Goal: Task Accomplishment & Management: Use online tool/utility

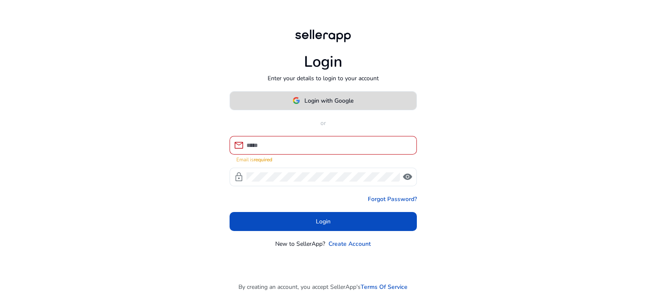
click at [391, 98] on span at bounding box center [323, 100] width 186 height 20
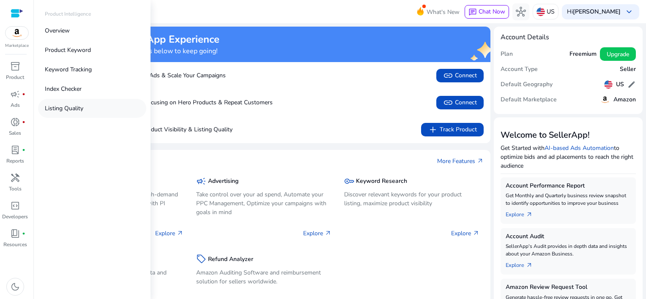
click at [56, 110] on p "Listing Quality" at bounding box center [64, 108] width 38 height 9
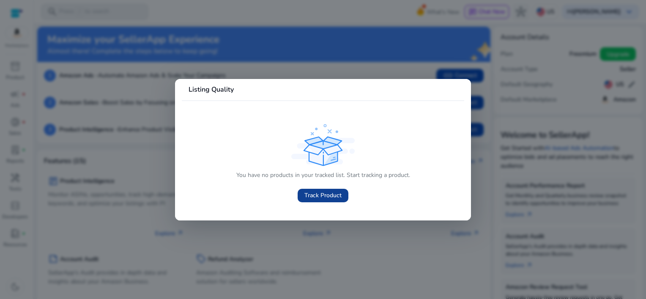
click at [321, 192] on span "Track Product" at bounding box center [322, 195] width 37 height 9
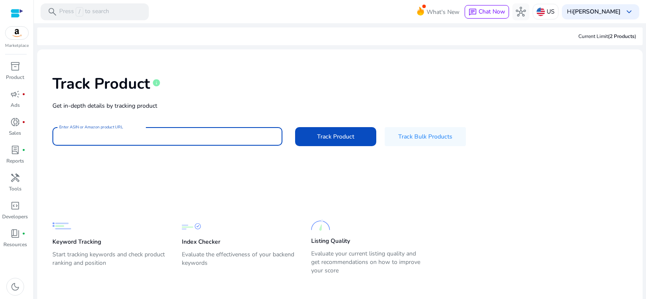
click at [212, 135] on input "Enter ASIN or Amazon product URL" at bounding box center [167, 136] width 217 height 9
paste input "**********"
type input "**********"
click at [295, 127] on button "Track Product" at bounding box center [335, 136] width 81 height 19
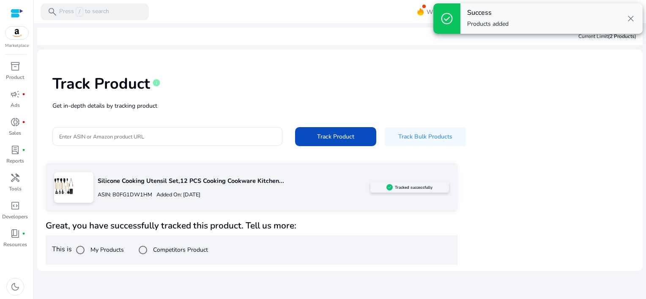
click at [631, 17] on span "close" at bounding box center [631, 19] width 10 height 10
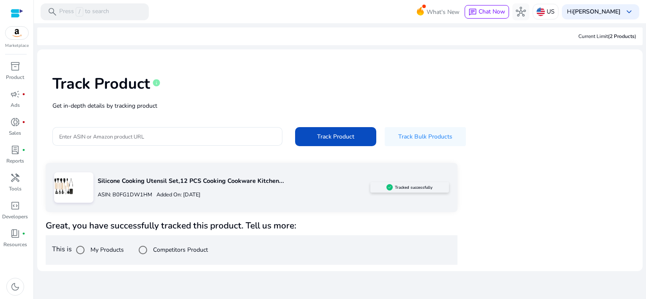
click at [595, 106] on p "Get in-depth details by tracking product" at bounding box center [339, 105] width 575 height 9
click at [172, 249] on label "Competitors Product" at bounding box center [179, 250] width 57 height 9
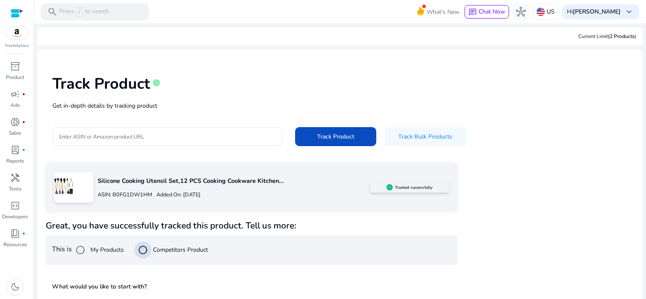
scroll to position [70, 0]
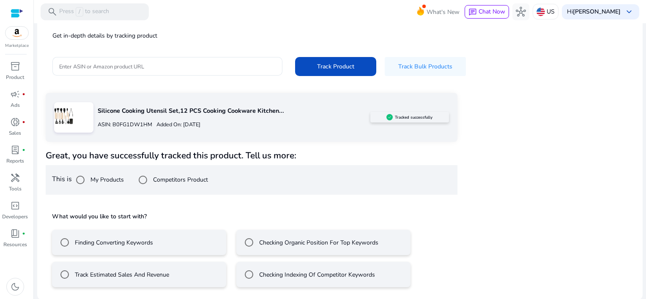
click at [199, 274] on mat-radio-button "Track Estimated Sales And Revenue" at bounding box center [139, 274] width 174 height 25
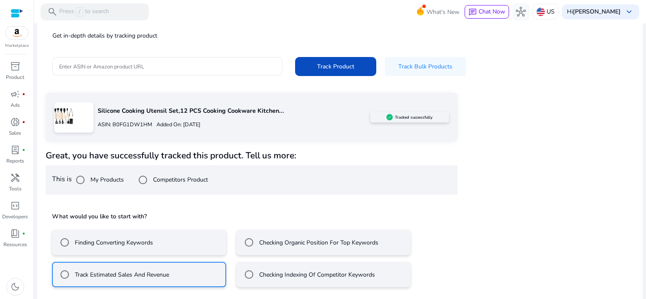
scroll to position [108, 0]
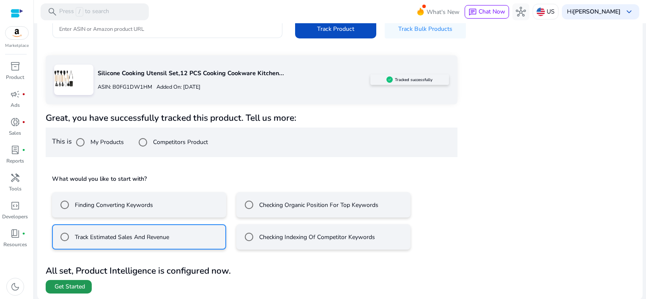
click at [76, 285] on span "Get Started" at bounding box center [70, 287] width 30 height 8
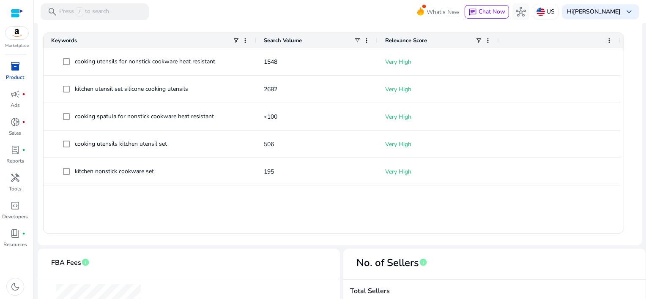
scroll to position [244, 0]
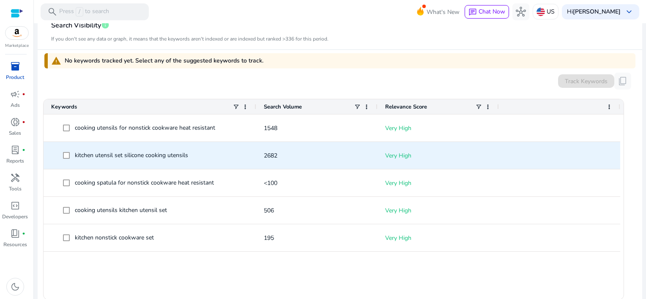
click at [164, 150] on div "kitchen utensil set silicone cooking utensils" at bounding box center [131, 156] width 113 height 12
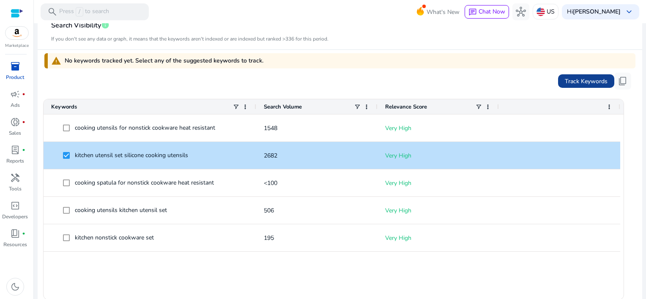
click at [569, 79] on span "Track Keywords" at bounding box center [586, 81] width 43 height 9
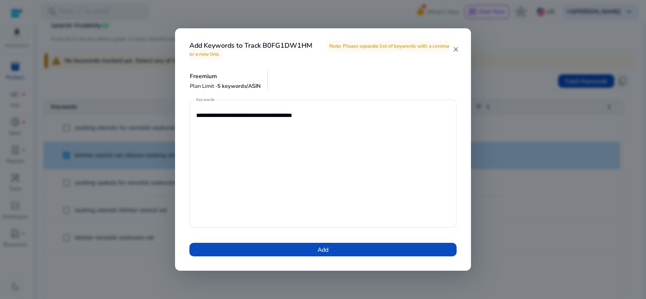
click at [456, 47] on mat-icon "close" at bounding box center [455, 50] width 7 height 8
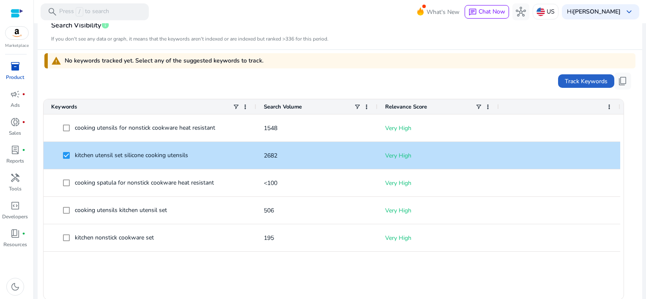
scroll to position [0, 0]
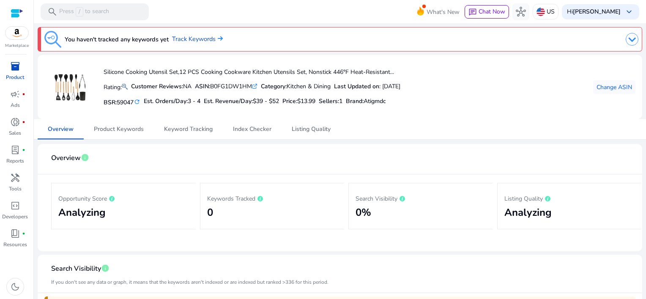
click at [13, 14] on div at bounding box center [17, 13] width 13 height 10
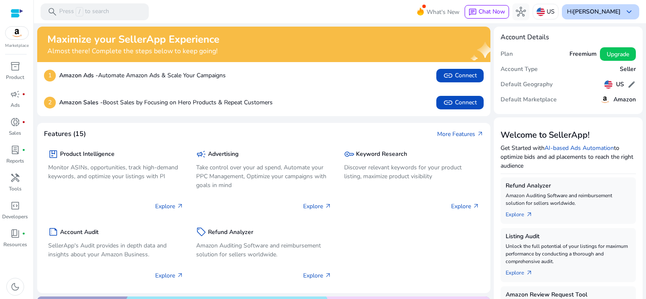
click at [599, 15] on div "Hi [PERSON_NAME] keyboard_arrow_down" at bounding box center [600, 11] width 77 height 15
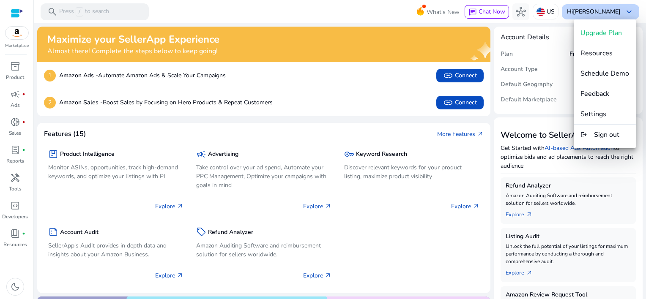
click at [599, 15] on div at bounding box center [323, 149] width 646 height 299
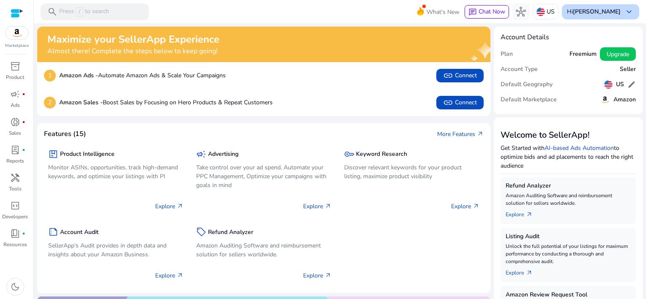
click at [599, 15] on div "Hi [PERSON_NAME] keyboard_arrow_down" at bounding box center [600, 11] width 77 height 15
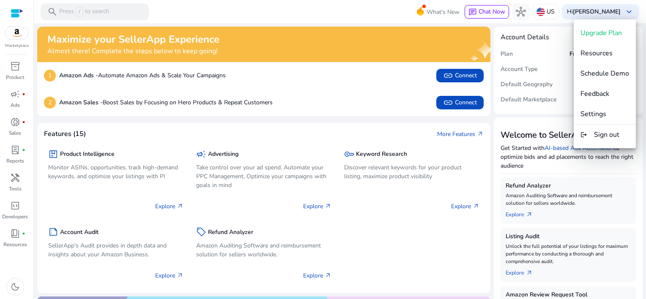
click at [551, 117] on div at bounding box center [323, 149] width 646 height 299
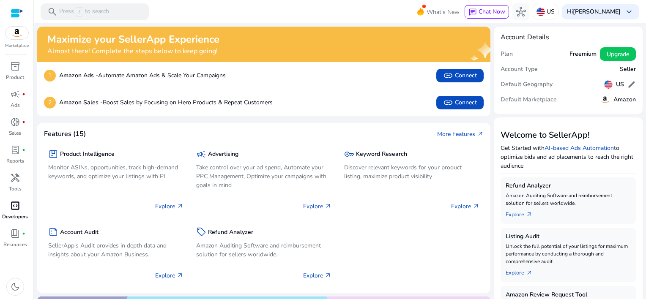
click at [19, 208] on span "code_blocks" at bounding box center [15, 206] width 10 height 10
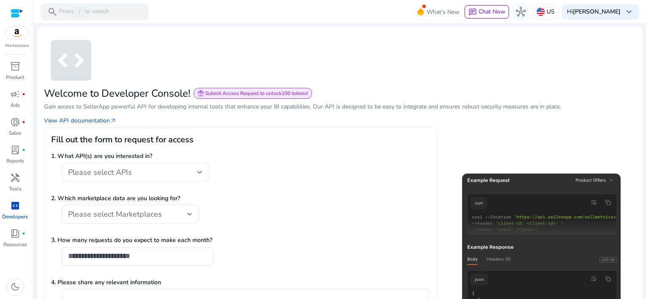
click at [134, 168] on div "Please select APIs" at bounding box center [132, 172] width 129 height 9
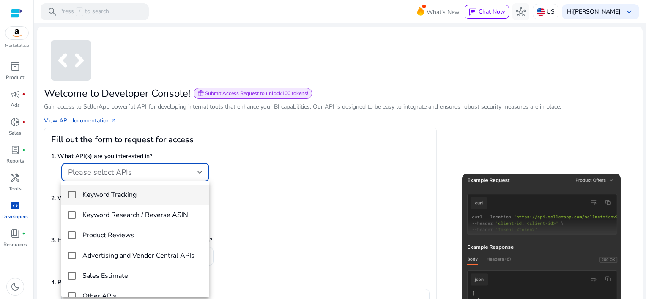
click at [134, 167] on div at bounding box center [323, 149] width 646 height 299
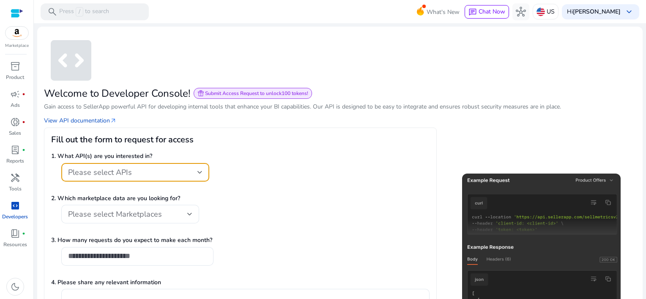
click at [134, 168] on div "Please select APIs" at bounding box center [132, 172] width 129 height 9
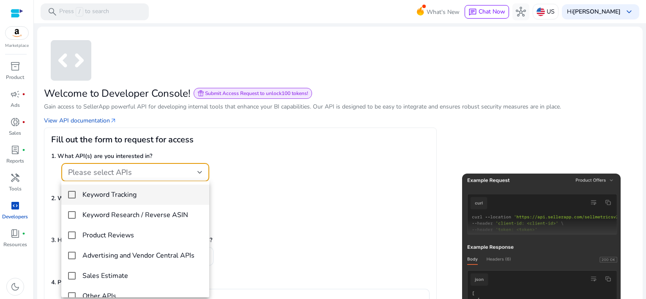
scroll to position [12, 0]
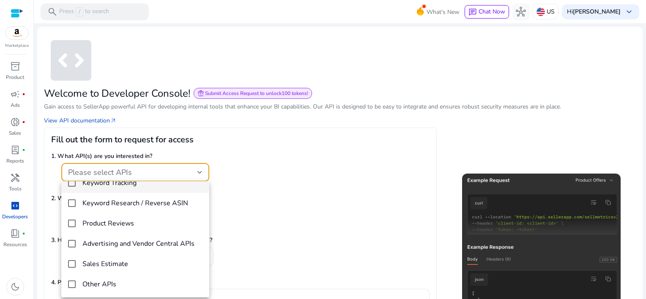
click at [263, 226] on div at bounding box center [323, 149] width 646 height 299
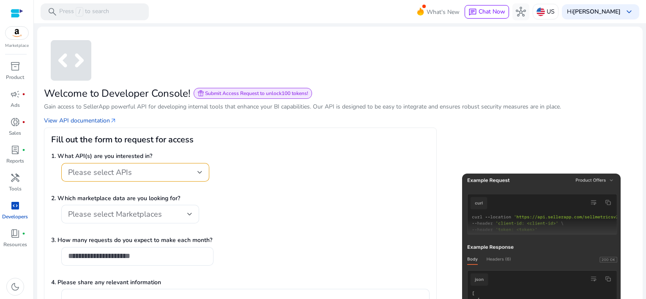
scroll to position [118, 0]
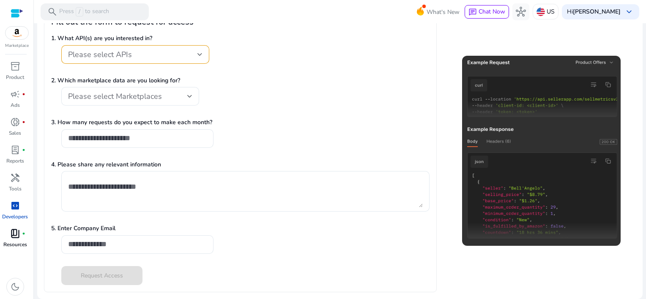
click at [21, 234] on div "book_4 fiber_manual_record" at bounding box center [15, 234] width 24 height 14
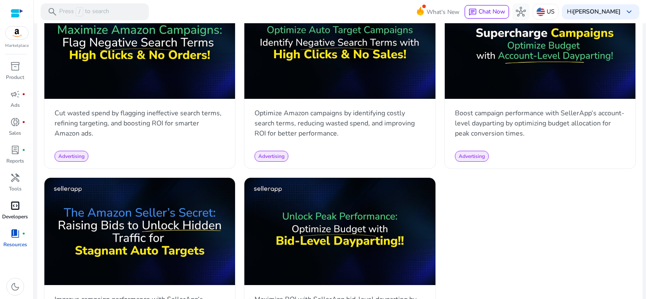
scroll to position [1078, 0]
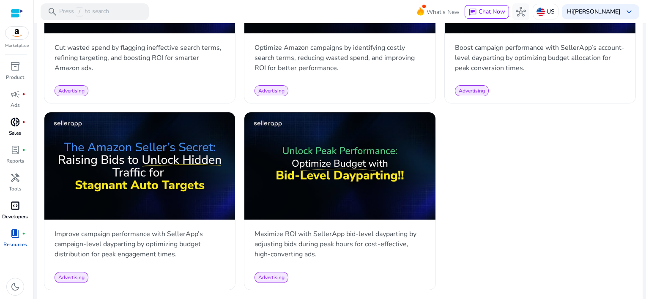
click at [19, 141] on link "donut_small fiber_manual_record Sales" at bounding box center [15, 129] width 30 height 28
